Goal: Task Accomplishment & Management: Manage account settings

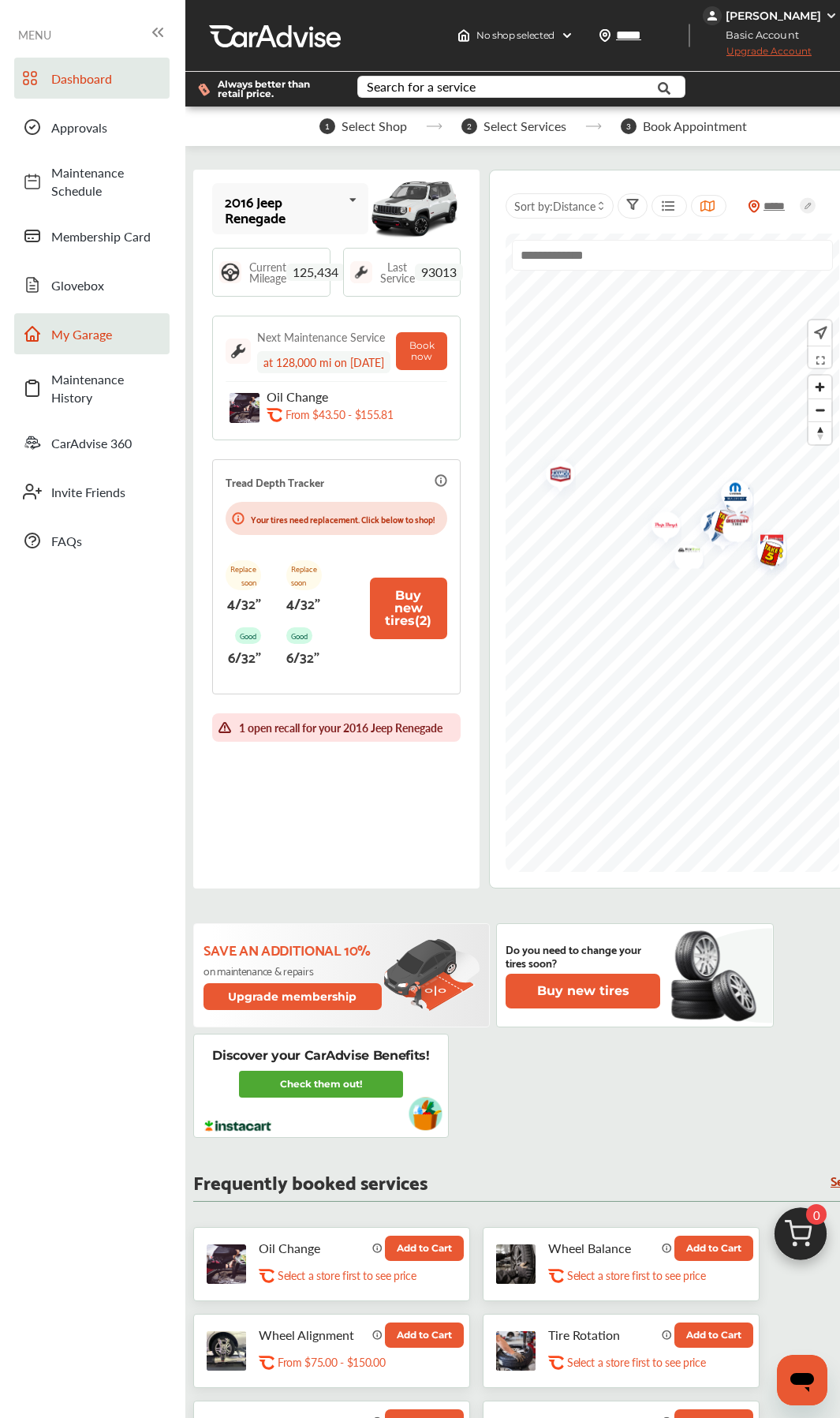
click at [82, 321] on link "My Garage" at bounding box center [91, 334] width 155 height 41
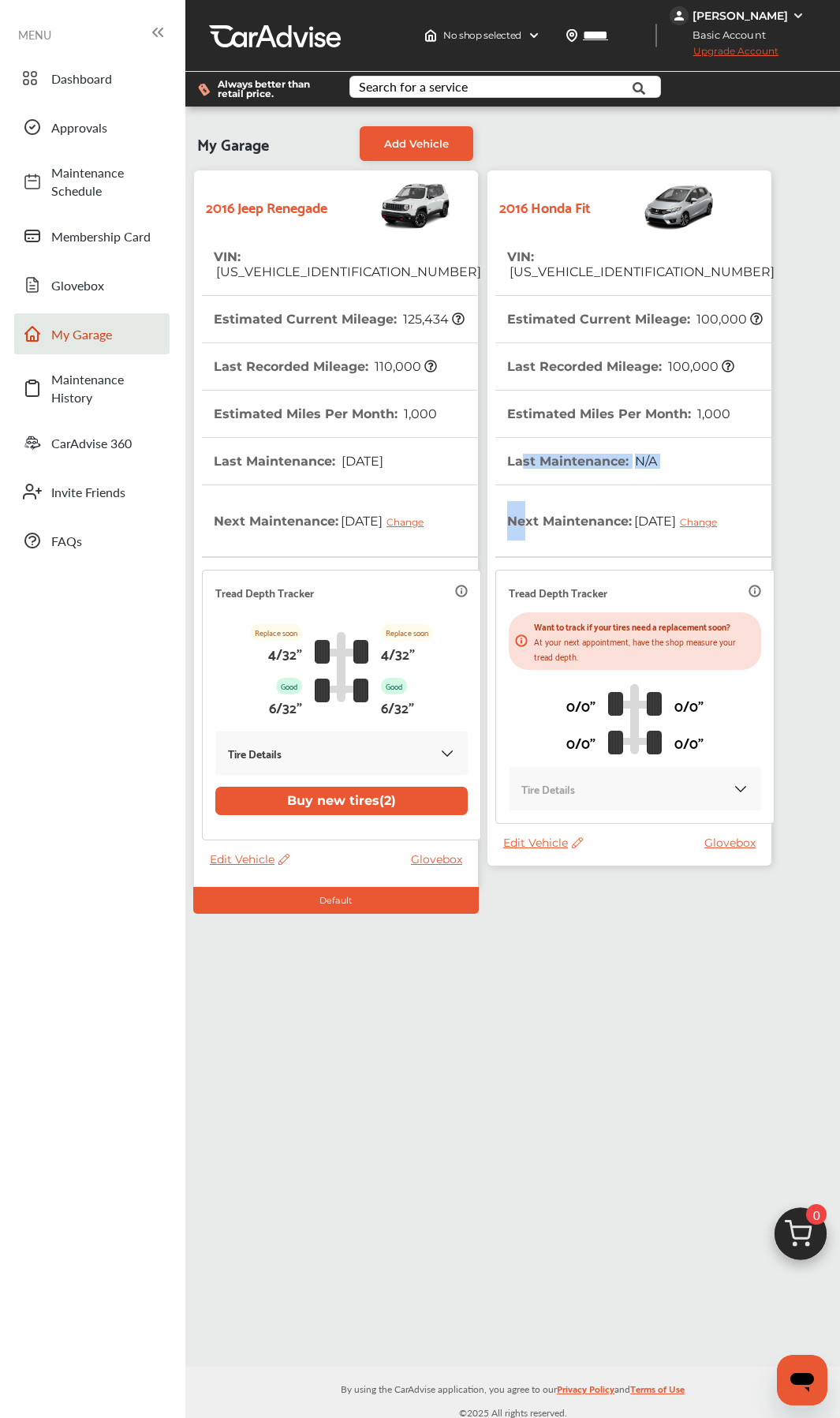
click at [525, 468] on thead "VIN : [US_VEHICLE_IDENTIFICATION_NUMBER] Estimated Current Mileage : 100,000 La…" at bounding box center [635, 535] width 279 height 602
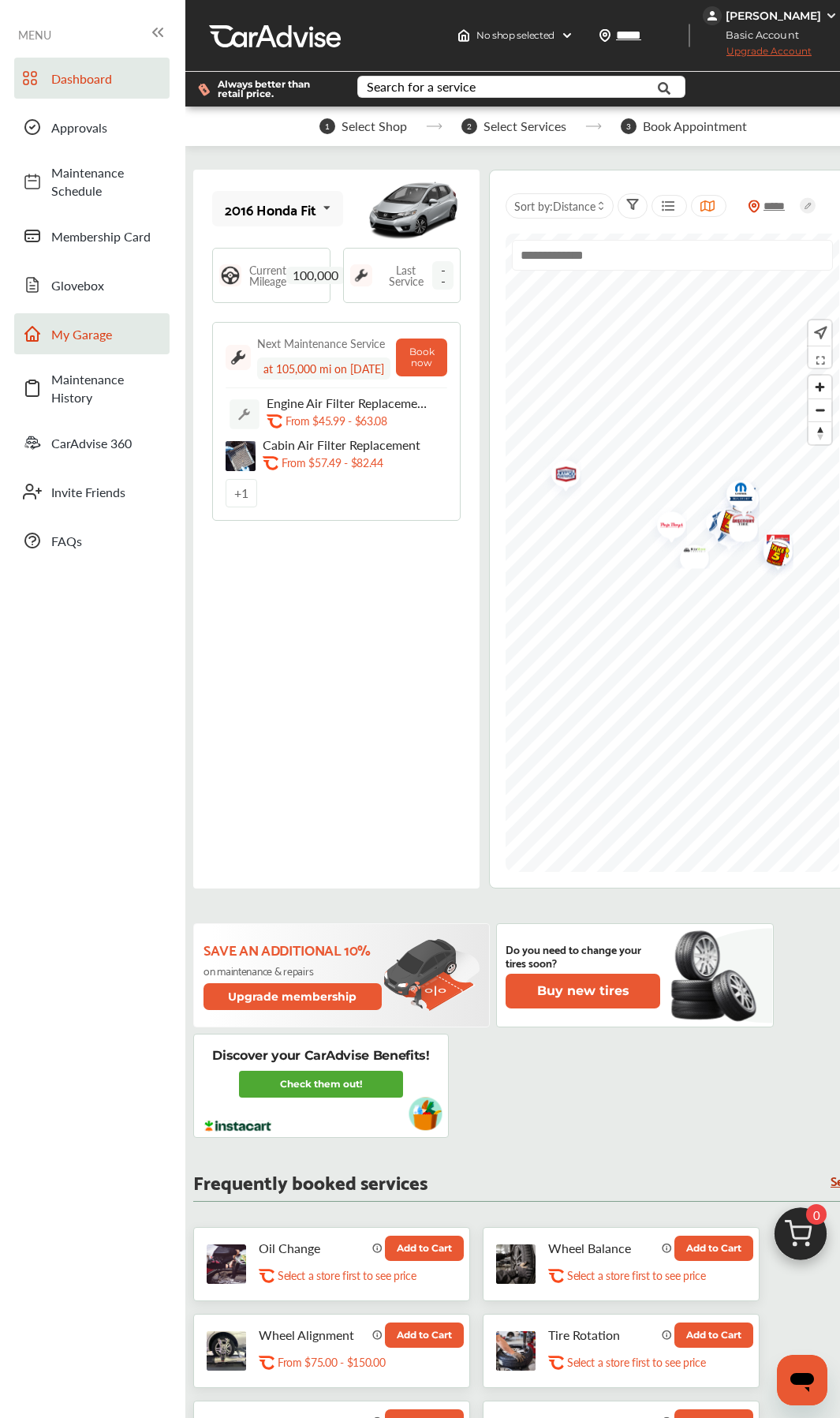
click at [98, 334] on span "My Garage" at bounding box center [106, 334] width 110 height 18
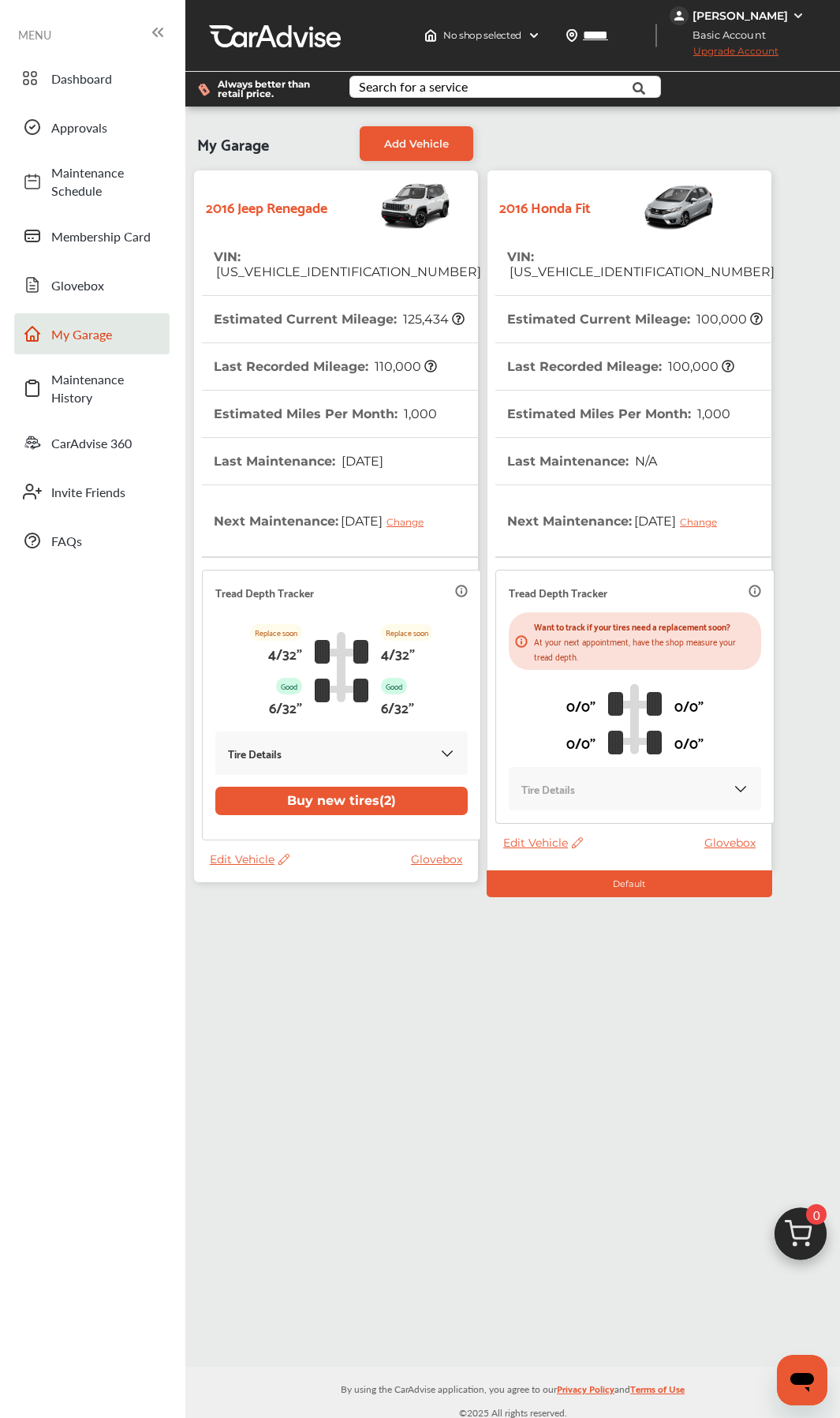
click at [248, 668] on div "2016 Jeep Renegade VIN : [US_VEHICLE_IDENTIFICATION_NUMBER] Estimated Current M…" at bounding box center [336, 526] width 284 height 712
click at [257, 668] on span "Edit Vehicle" at bounding box center [250, 859] width 80 height 14
click at [336, 668] on div "Remove" at bounding box center [328, 897] width 142 height 24
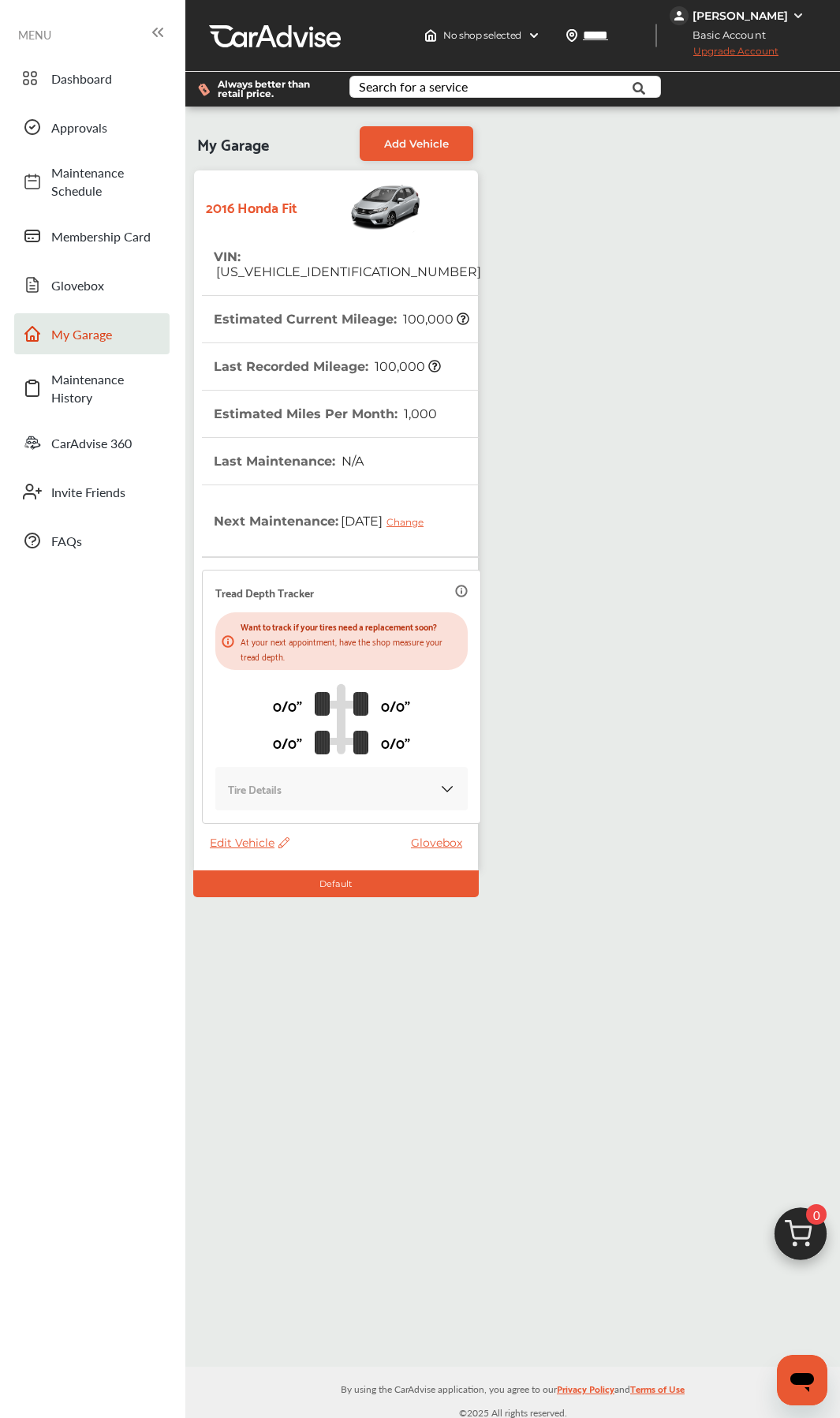
click at [477, 668] on div "My Garage Add Vehicle 2016 Honda Fit VIN : [US_VEHICLE_IDENTIFICATION_NUMBER] E…" at bounding box center [512, 736] width 655 height 1260
